Goal: Transaction & Acquisition: Purchase product/service

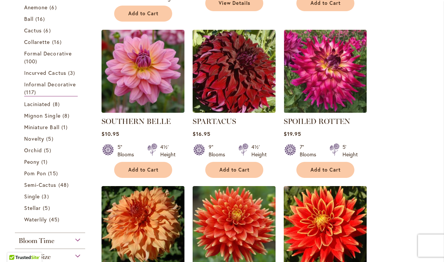
scroll to position [306, 0]
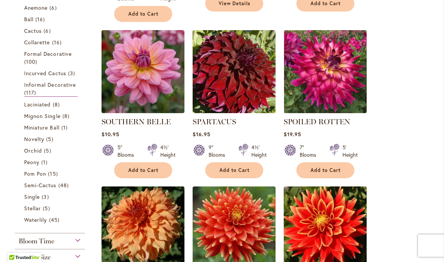
click at [59, 59] on link "Formal Decorative 100 items" at bounding box center [51, 58] width 54 height 16
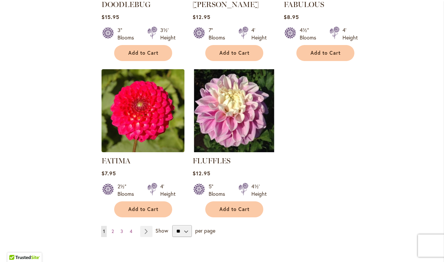
scroll to position [1683, 0]
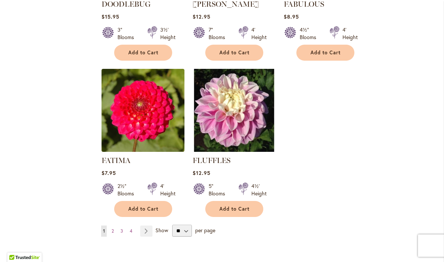
click at [114, 225] on link "Page 2" at bounding box center [113, 230] width 6 height 11
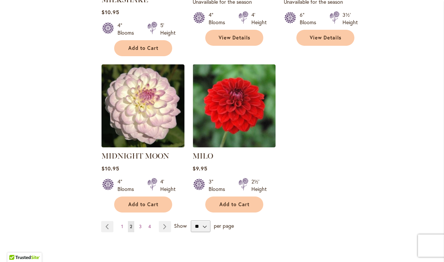
scroll to position [1740, 0]
click at [142, 221] on link "Page 3" at bounding box center [140, 226] width 6 height 11
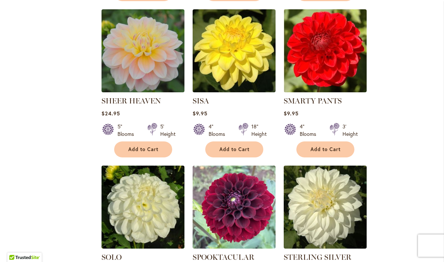
scroll to position [952, 0]
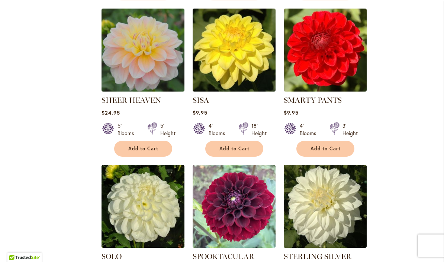
click at [147, 68] on img at bounding box center [142, 50] width 83 height 83
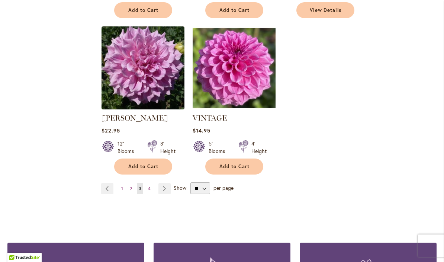
scroll to position [1748, 0]
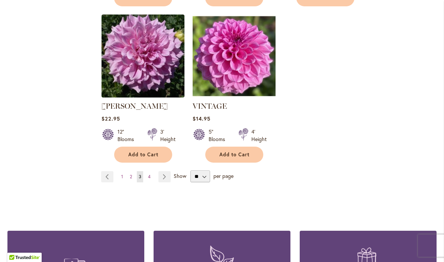
click at [150, 174] on span "4" at bounding box center [149, 177] width 3 height 6
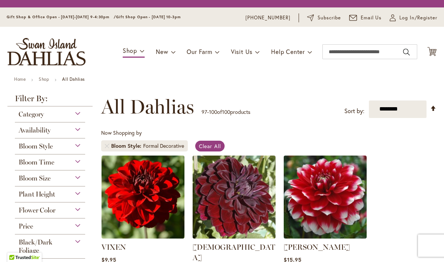
scroll to position [138, 0]
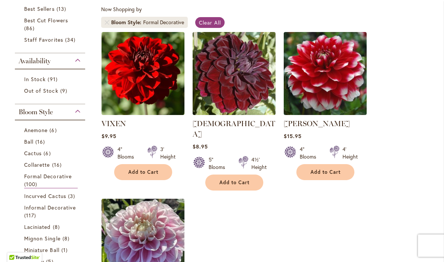
click at [43, 168] on span "Collarette" at bounding box center [37, 164] width 26 height 7
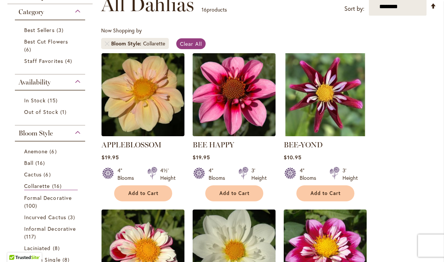
scroll to position [124, 0]
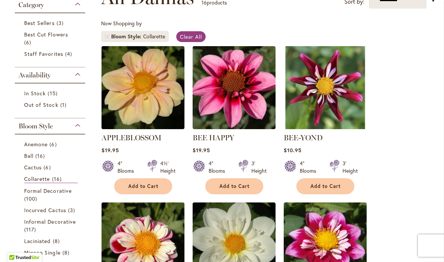
click at [38, 170] on span "Cactus" at bounding box center [32, 167] width 17 height 7
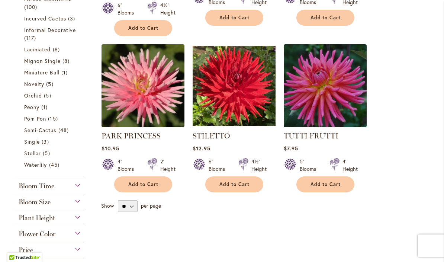
scroll to position [291, 0]
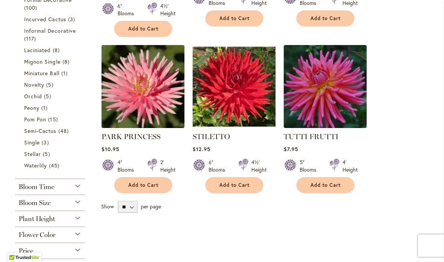
click at [45, 168] on span "Waterlily" at bounding box center [35, 165] width 23 height 7
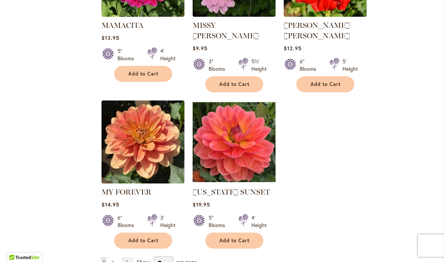
scroll to position [1663, 0]
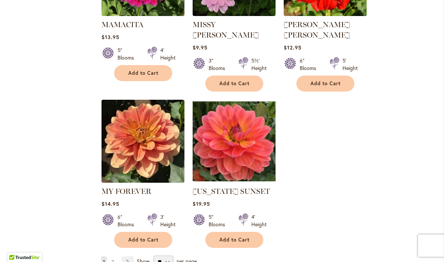
click at [246, 130] on img at bounding box center [234, 141] width 83 height 83
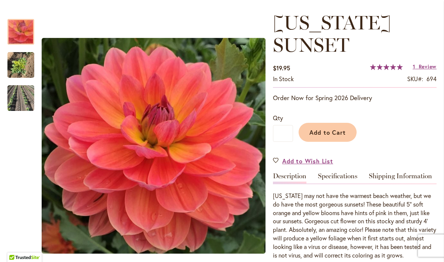
scroll to position [94, 0]
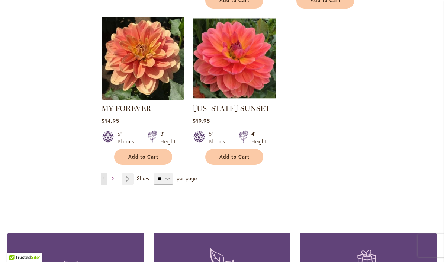
scroll to position [1746, 0]
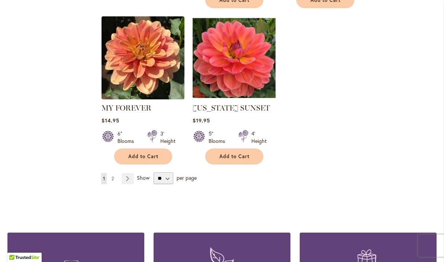
click at [112, 175] on span "2" at bounding box center [113, 178] width 2 height 6
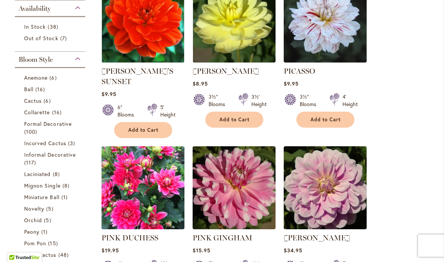
scroll to position [191, 0]
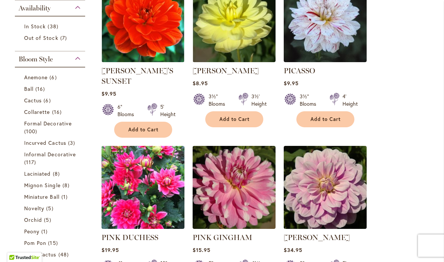
click at [59, 144] on span "Incurved Cactus" at bounding box center [45, 142] width 42 height 7
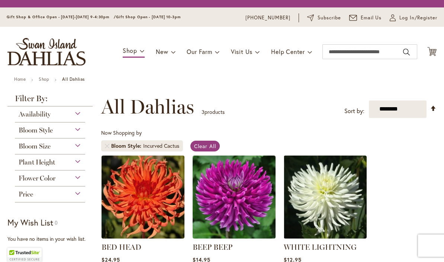
scroll to position [138, 0]
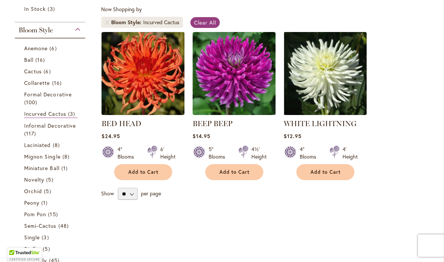
click at [57, 159] on span "Mignon Single" at bounding box center [42, 156] width 36 height 7
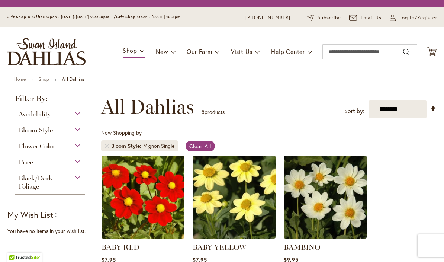
scroll to position [138, 0]
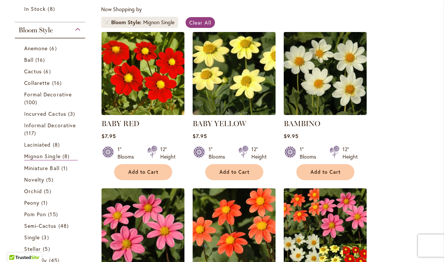
click at [53, 146] on span "8 items" at bounding box center [57, 145] width 9 height 8
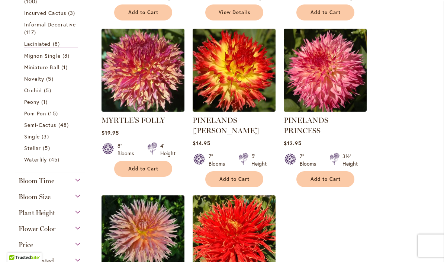
scroll to position [297, 0]
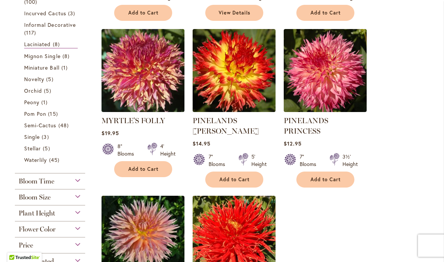
click at [35, 83] on link "Novelty 5 items" at bounding box center [51, 79] width 54 height 8
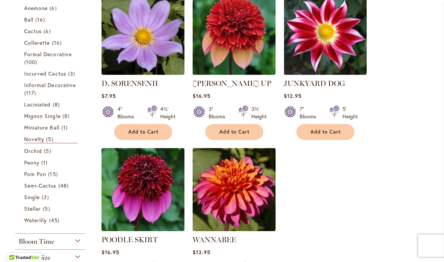
scroll to position [191, 0]
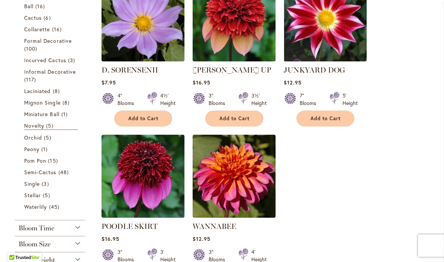
click at [56, 171] on span "Semi-Cactus" at bounding box center [40, 171] width 32 height 7
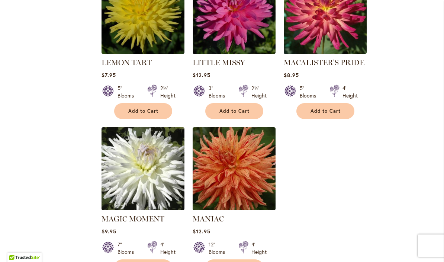
scroll to position [1656, 0]
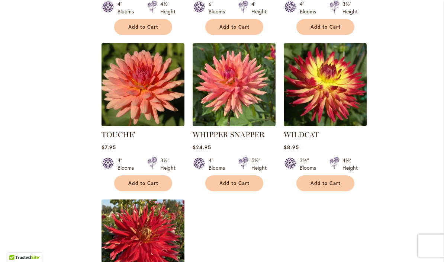
scroll to position [739, 0]
